Goal: Information Seeking & Learning: Learn about a topic

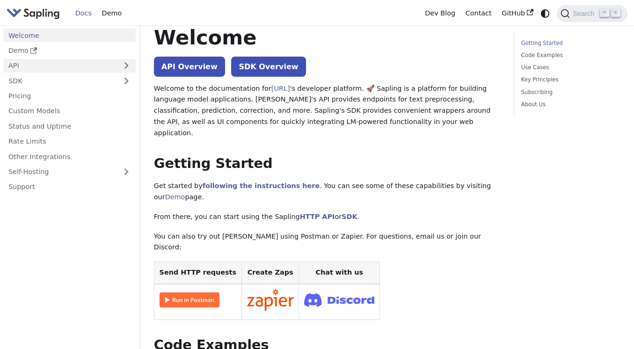
click at [76, 64] on link "API" at bounding box center [60, 66] width 114 height 14
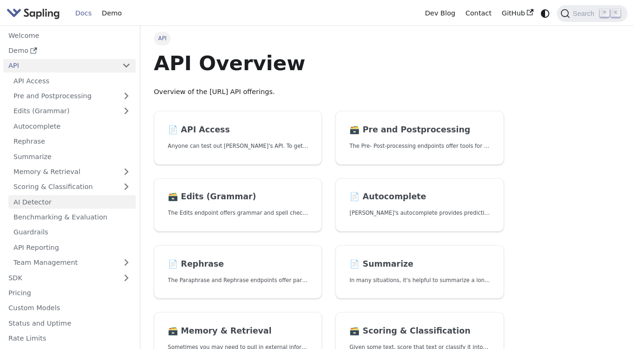
click at [72, 199] on link "AI Detector" at bounding box center [71, 202] width 127 height 14
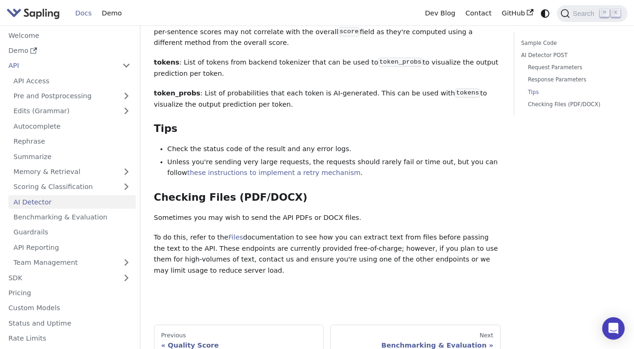
scroll to position [1203, 0]
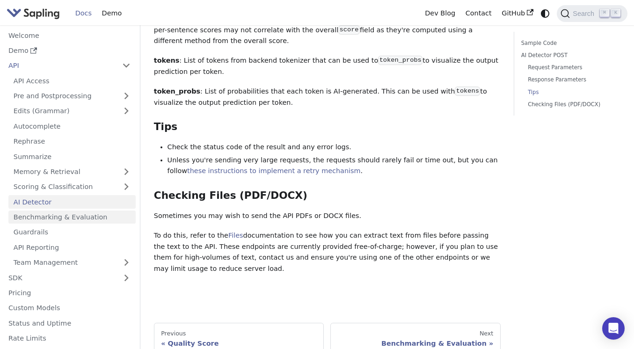
click at [79, 210] on link "Benchmarking & Evaluation" at bounding box center [71, 217] width 127 height 14
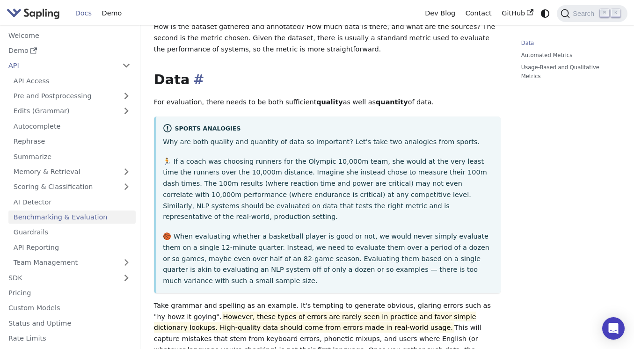
scroll to position [174, 0]
